Goal: Transaction & Acquisition: Obtain resource

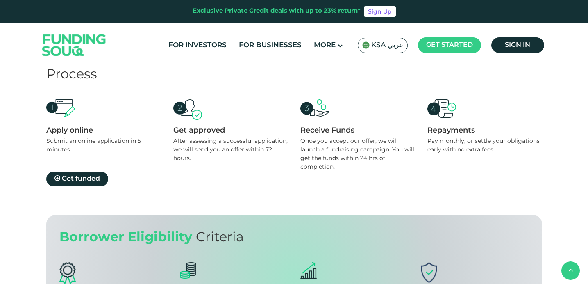
scroll to position [772, 0]
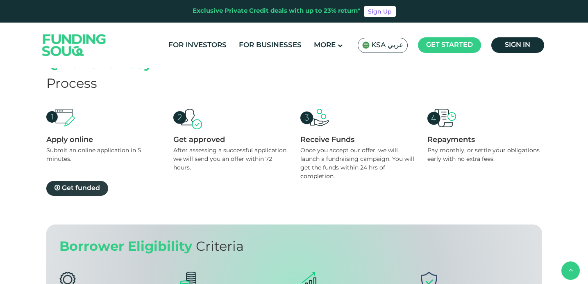
click at [80, 185] on span "Get funded" at bounding box center [81, 188] width 38 height 6
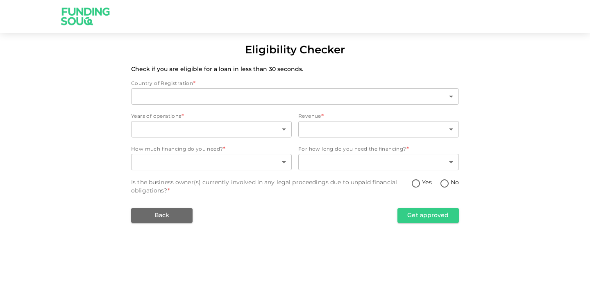
type input "2"
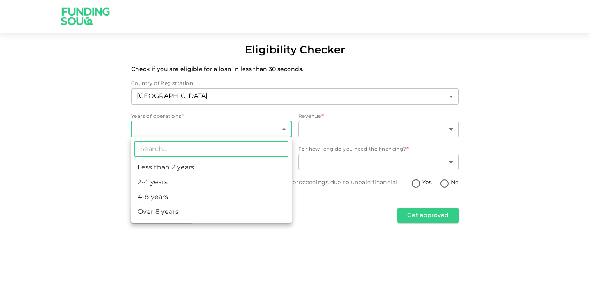
click at [157, 125] on body "Eligibility Checker Check if you are eligible for a loan in less than 30 second…" at bounding box center [295, 142] width 590 height 284
click at [165, 164] on li "Less than 2 years" at bounding box center [211, 167] width 161 height 15
type input "1"
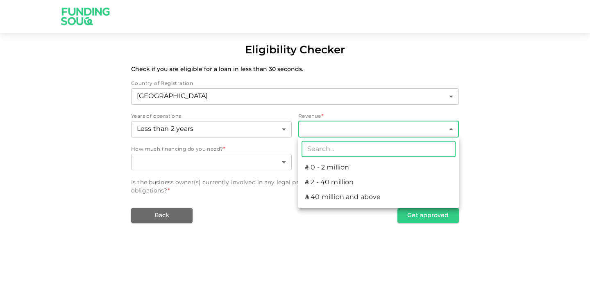
click at [359, 131] on body "Eligibility Checker Check if you are eligible for a loan in less than 30 second…" at bounding box center [295, 142] width 590 height 284
click at [371, 166] on li "ʢ 0 - 2 million" at bounding box center [378, 167] width 161 height 15
type input "1"
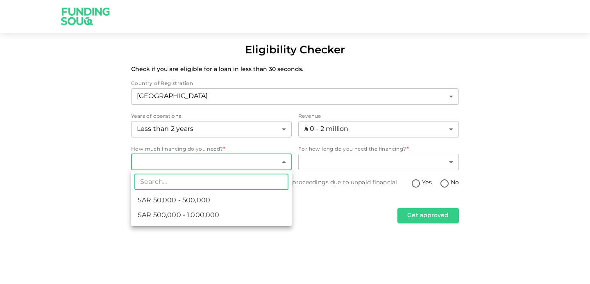
click at [188, 161] on body "Eligibility Checker Check if you are eligible for a loan in less than 30 second…" at bounding box center [295, 142] width 590 height 284
click at [180, 198] on span "ʢ 50,000 - 500,000" at bounding box center [169, 201] width 63 height 10
type input "1"
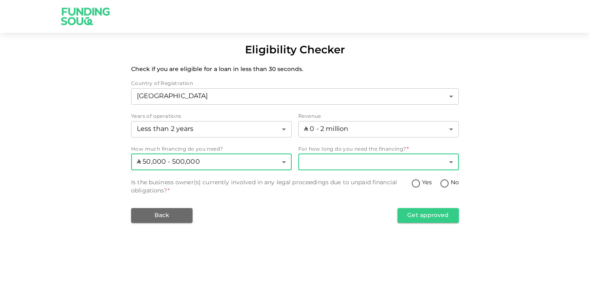
click at [334, 164] on body "Eligibility Checker Check if you are eligible for a loan in less than 30 second…" at bounding box center [295, 142] width 590 height 284
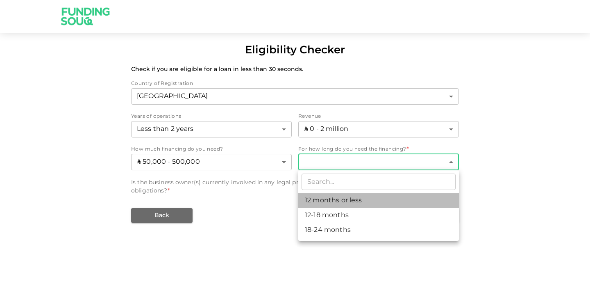
click at [337, 199] on li "12 months or less" at bounding box center [378, 200] width 161 height 15
type input "1"
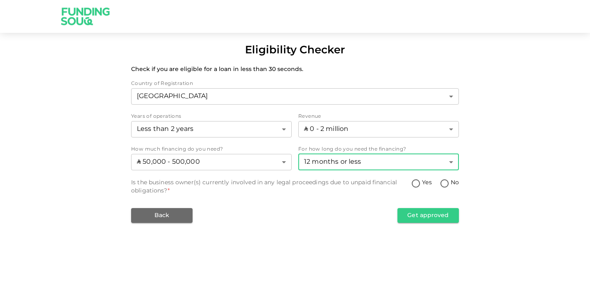
click at [444, 183] on input "No" at bounding box center [445, 183] width 12 height 11
radio input "true"
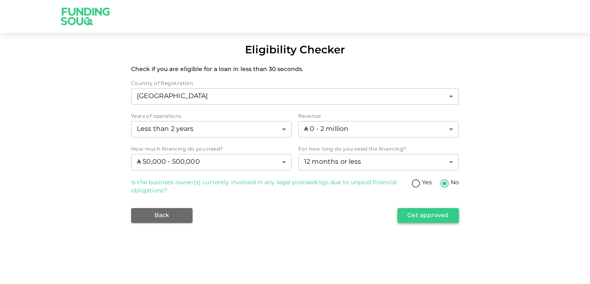
click at [435, 218] on button "Get approved" at bounding box center [428, 215] width 61 height 15
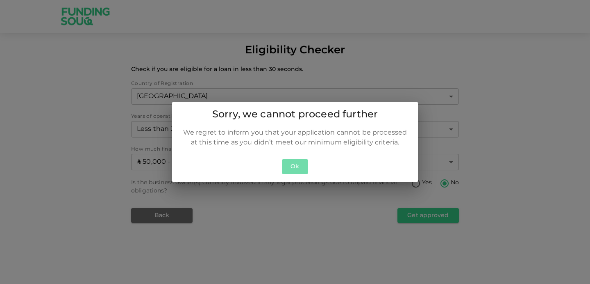
click at [297, 170] on button "Ok" at bounding box center [295, 166] width 26 height 15
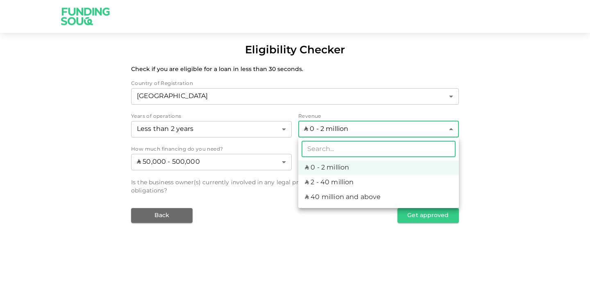
click at [341, 129] on body "Eligibility Checker Check if you are eligible for a loan in less than 30 second…" at bounding box center [295, 142] width 590 height 284
click at [325, 180] on li "ʢ 2 - 40 million" at bounding box center [378, 182] width 161 height 15
type input "2"
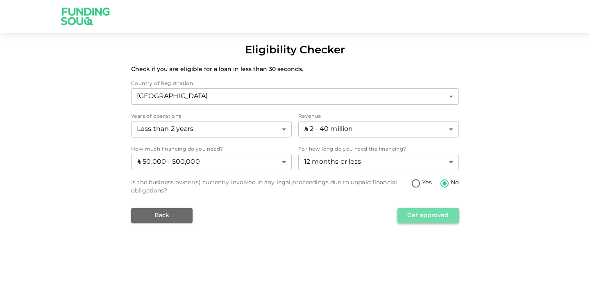
click at [429, 214] on button "Get approved" at bounding box center [428, 215] width 61 height 15
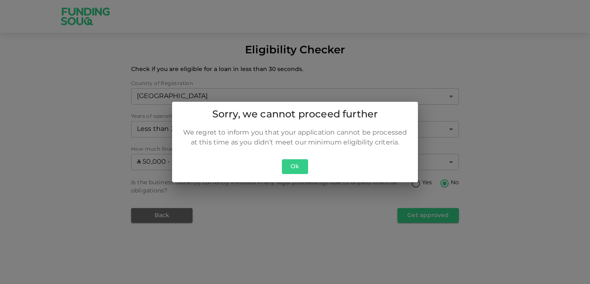
click at [293, 166] on button "Ok" at bounding box center [295, 166] width 26 height 15
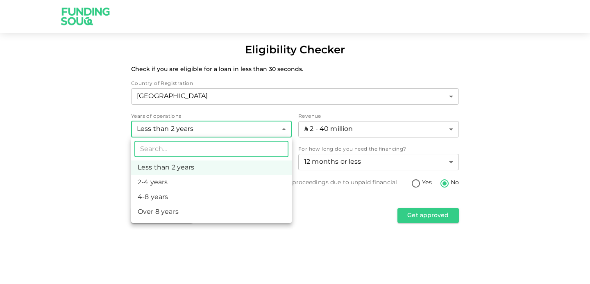
click at [235, 130] on body "Eligibility Checker Check if you are eligible for a loan in less than 30 second…" at bounding box center [295, 142] width 590 height 284
click at [205, 182] on li "2-4 years" at bounding box center [211, 182] width 161 height 15
type input "2"
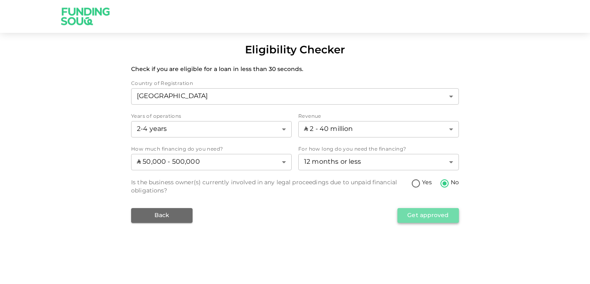
click at [424, 215] on button "Get approved" at bounding box center [428, 215] width 61 height 15
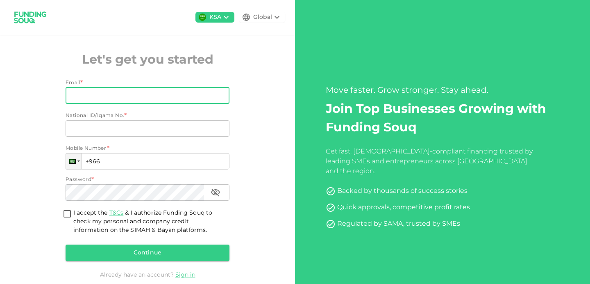
click at [114, 94] on input "Email" at bounding box center [143, 95] width 155 height 16
type input "alaa@paradoxa"
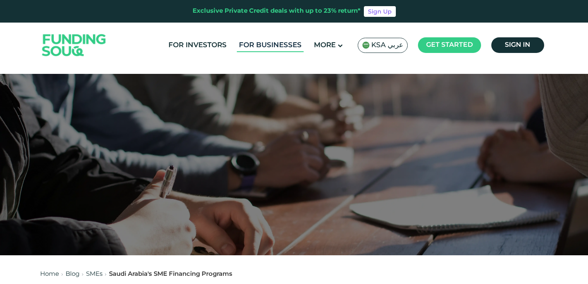
click at [275, 42] on link "For Businesses" at bounding box center [270, 46] width 67 height 14
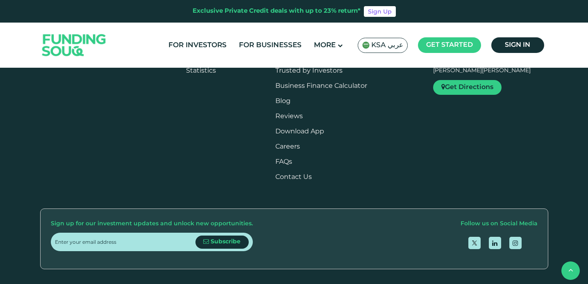
scroll to position [947, 0]
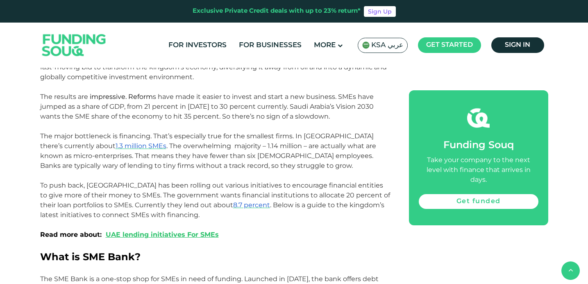
scroll to position [423, 0]
